Goal: Information Seeking & Learning: Learn about a topic

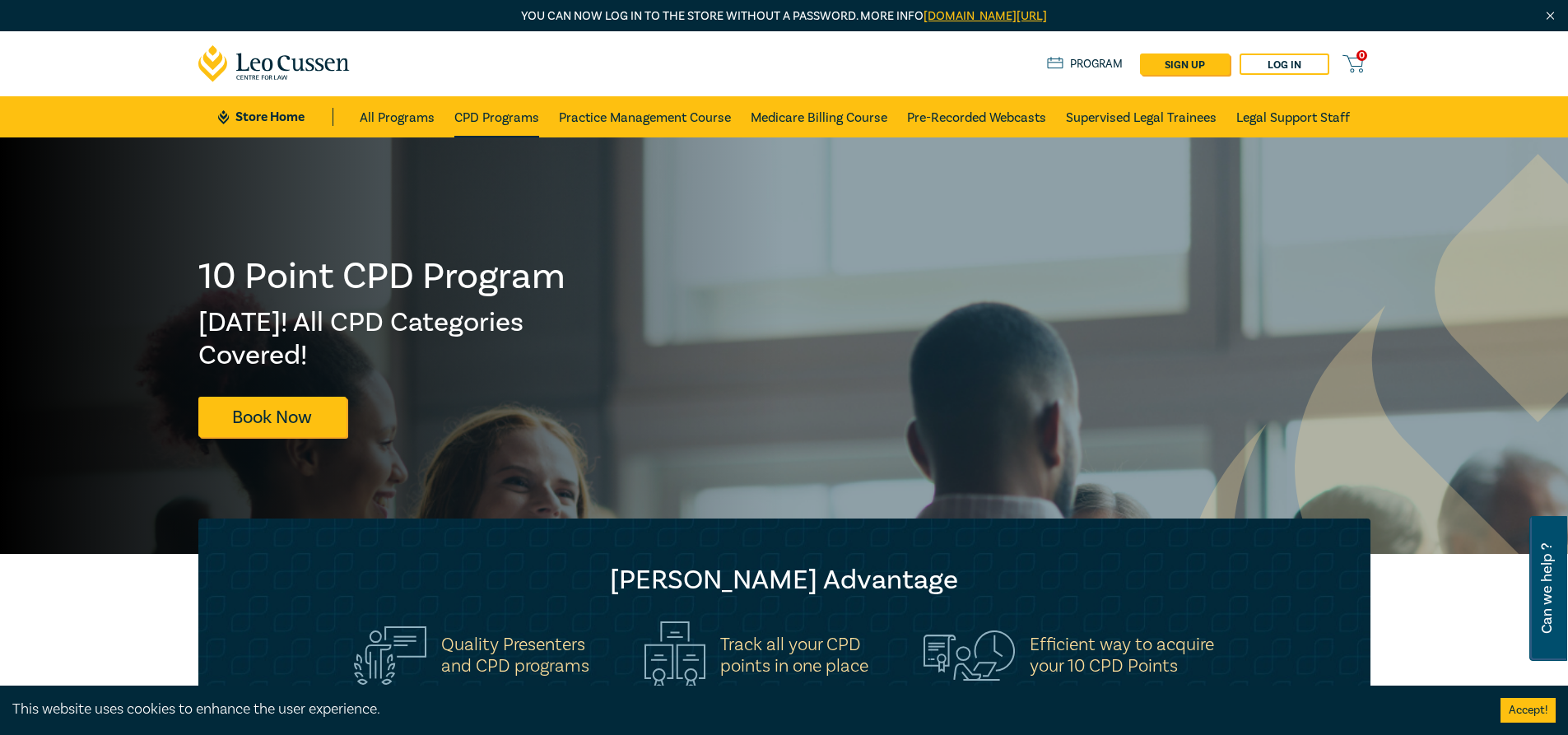
click at [482, 132] on link "CPD Programs" at bounding box center [496, 117] width 85 height 42
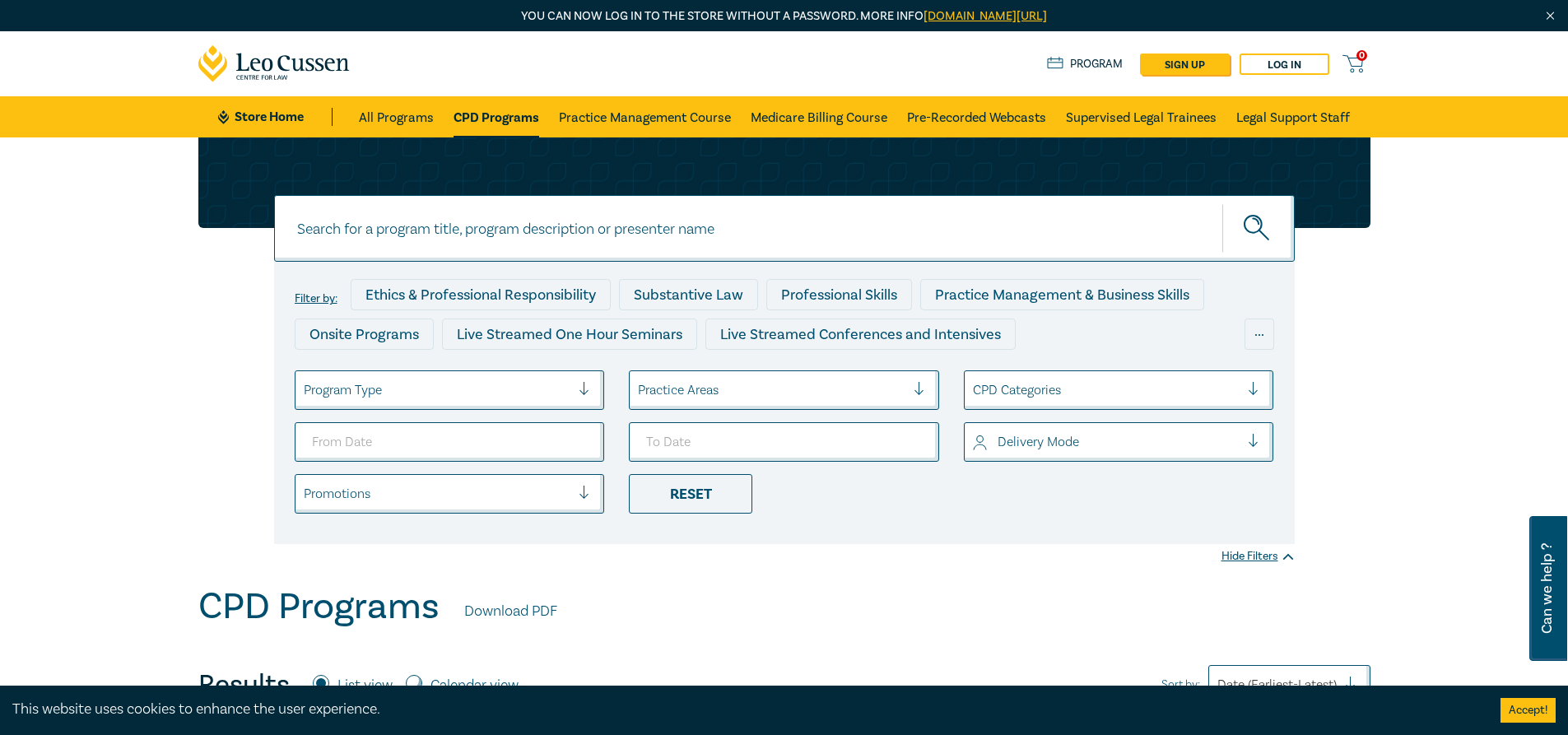
click at [763, 383] on div at bounding box center [772, 390] width 267 height 22
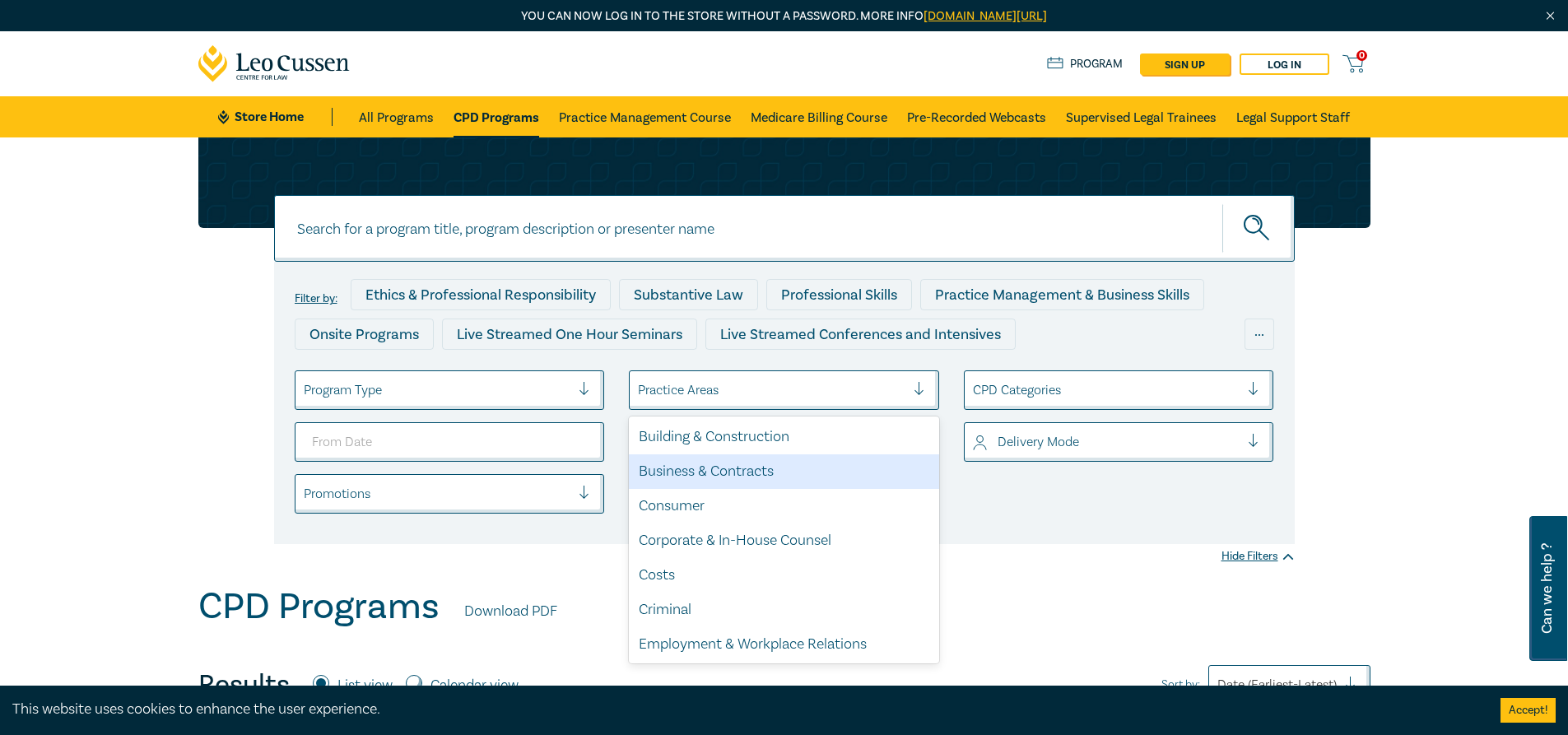
click at [421, 207] on input at bounding box center [784, 228] width 1021 height 67
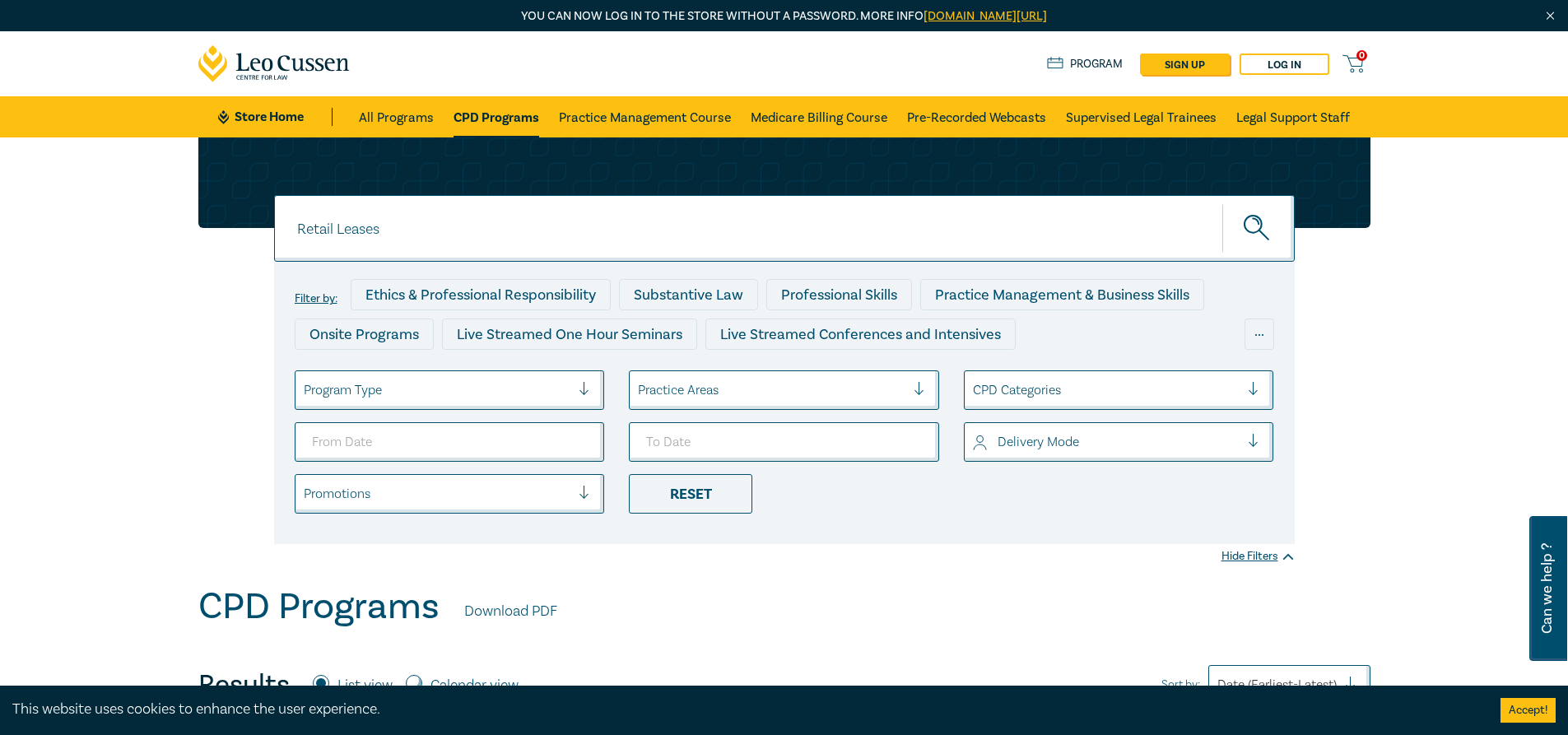
type input "Retail Leases"
click at [1222, 203] on button "submit" at bounding box center [1258, 228] width 72 height 51
click at [1256, 236] on icon "submit" at bounding box center [1258, 229] width 29 height 29
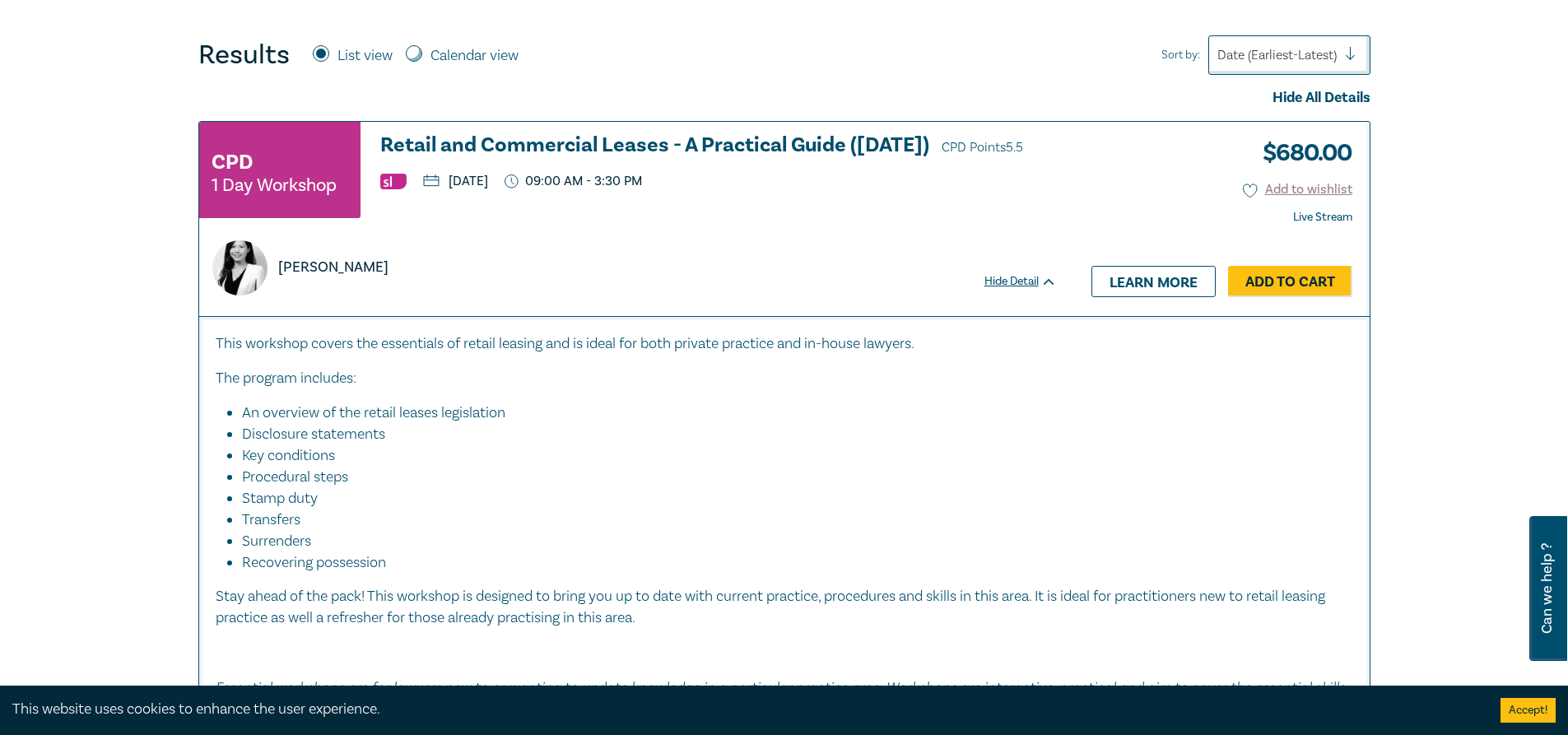
scroll to position [659, 0]
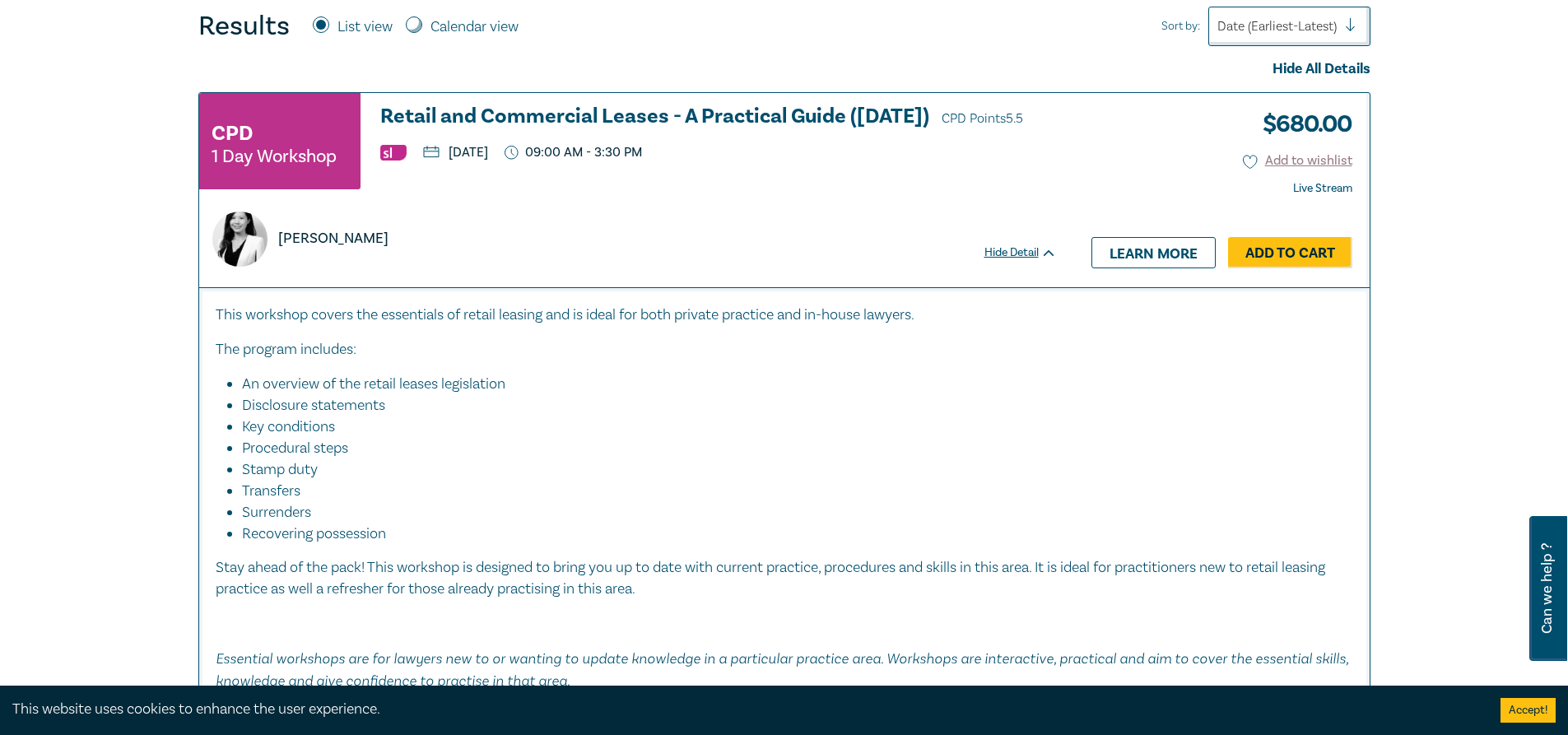
click at [772, 111] on h3 "Retail and Commercial Leases - A Practical Guide ([DATE]) CPD Points 5.5" at bounding box center [719, 117] width 677 height 24
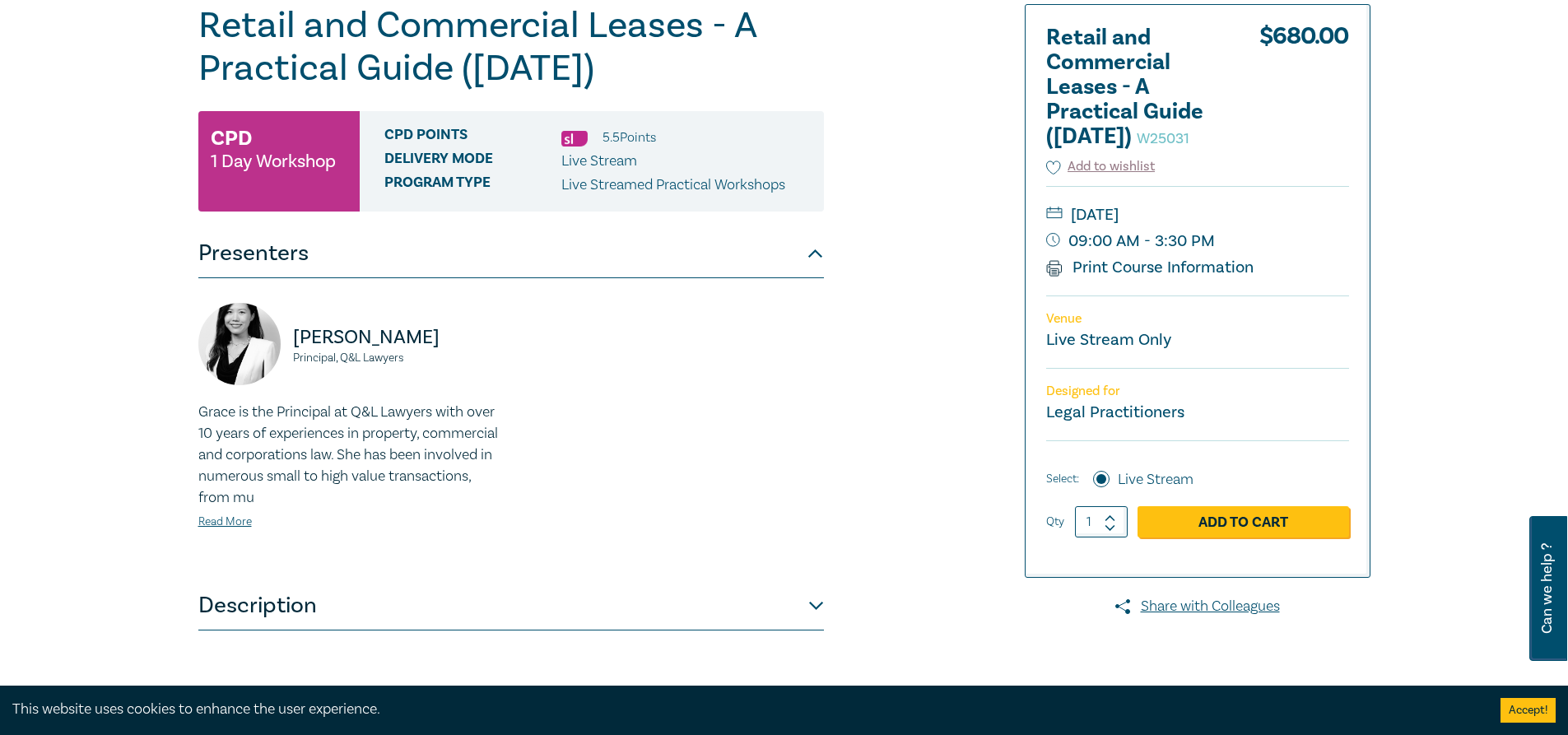
scroll to position [247, 0]
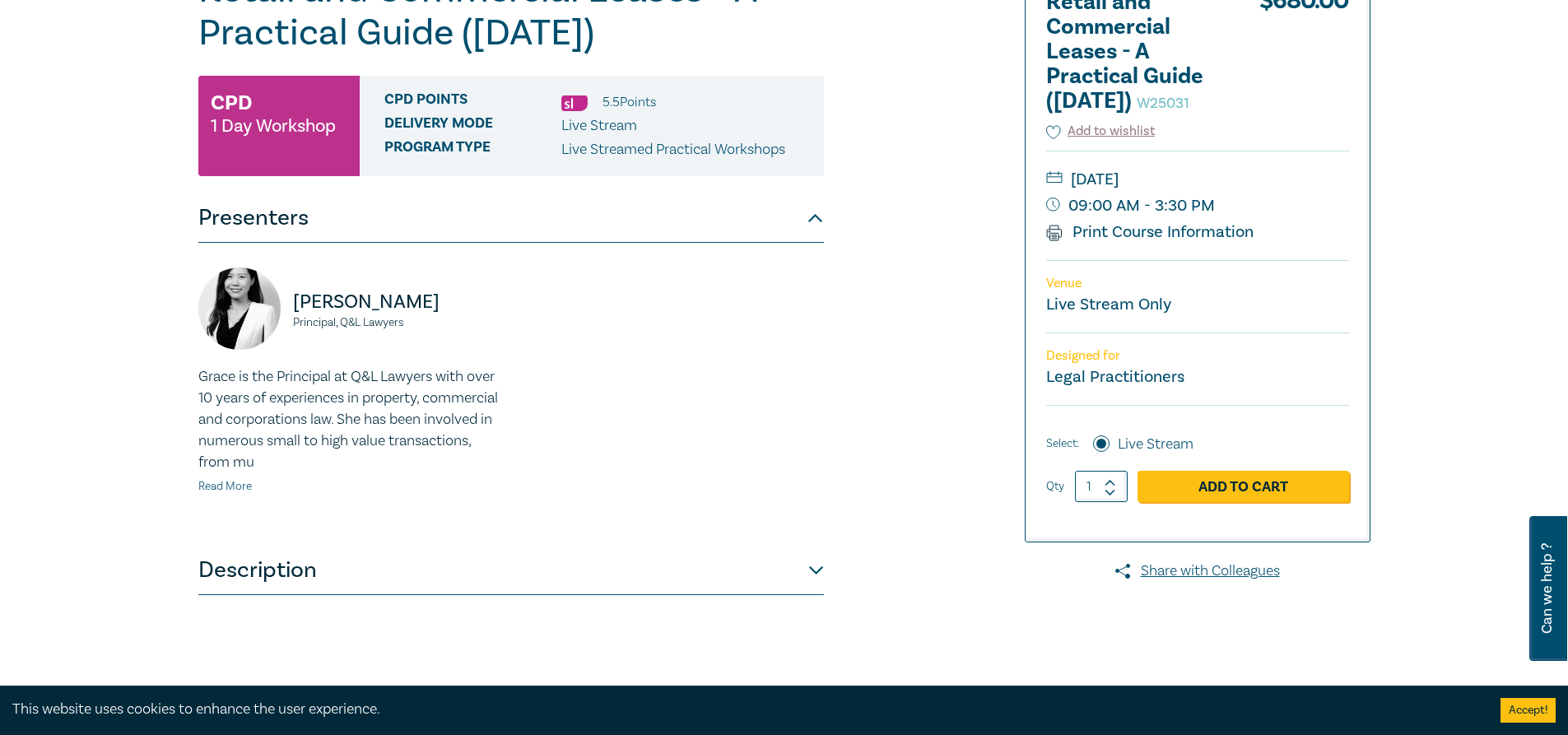
click at [240, 491] on link "Read More" at bounding box center [225, 487] width 53 height 14
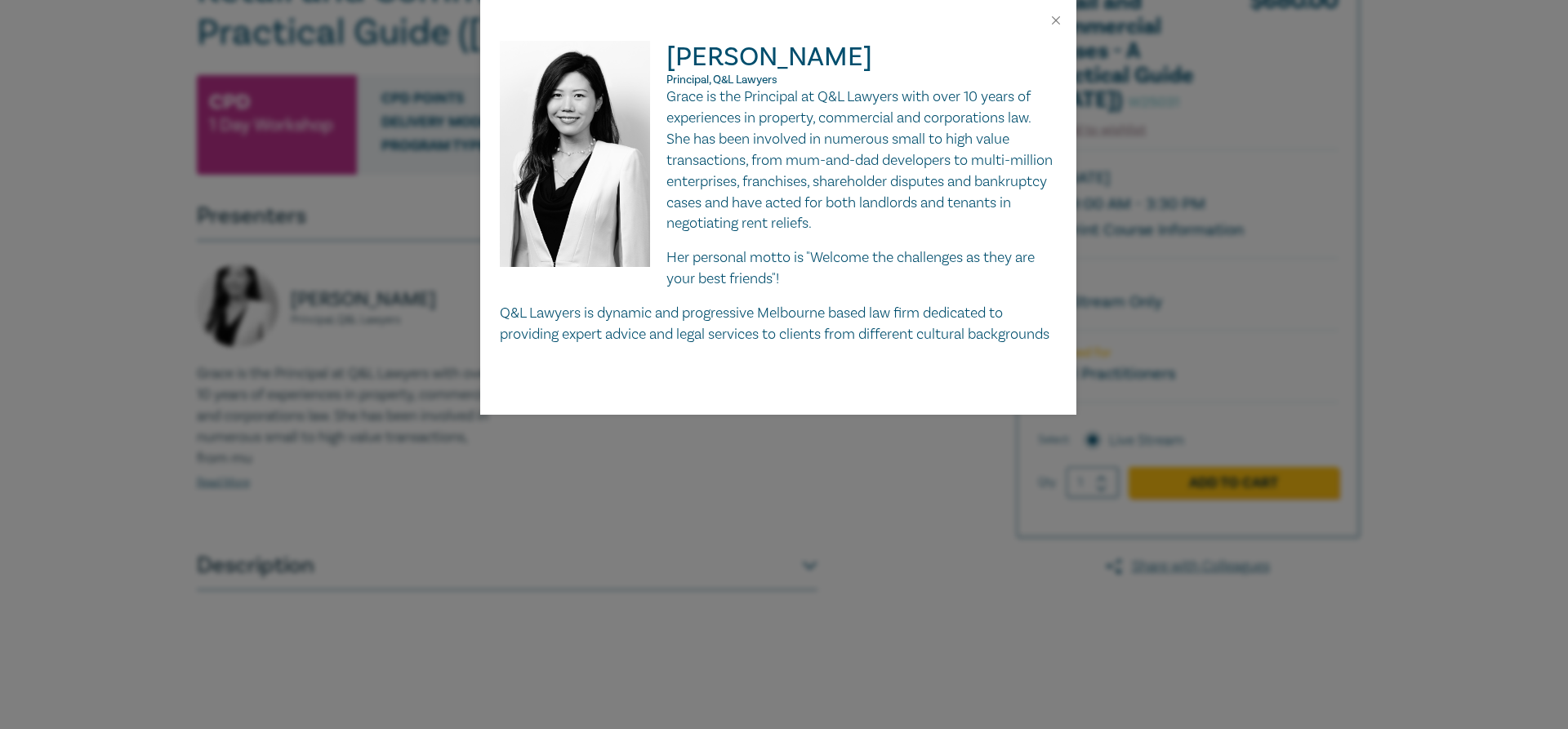
click at [1062, 13] on div at bounding box center [778, 21] width 596 height 41
click at [1053, 18] on button "Close" at bounding box center [1056, 21] width 14 height 14
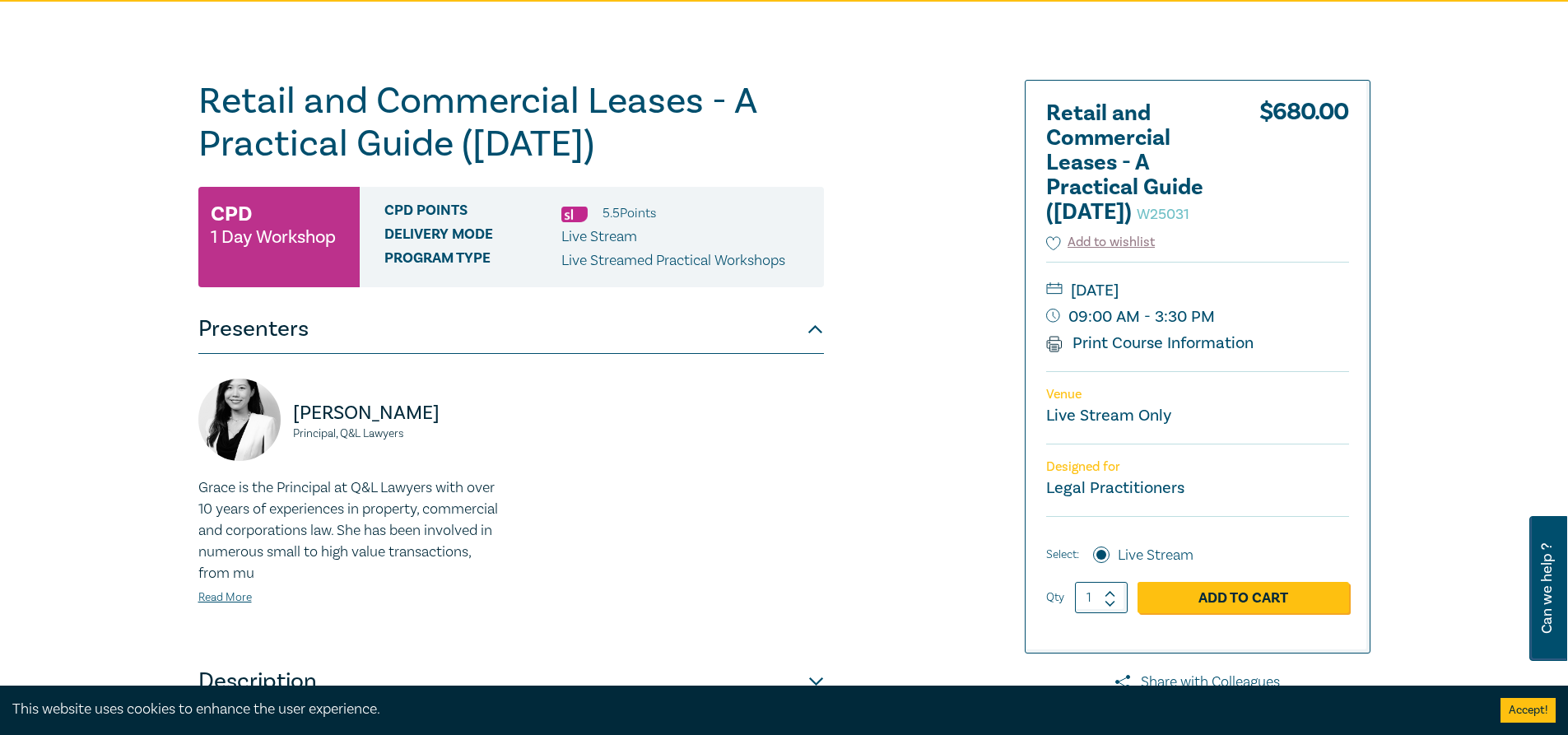
scroll to position [164, 0]
